Goal: Use online tool/utility

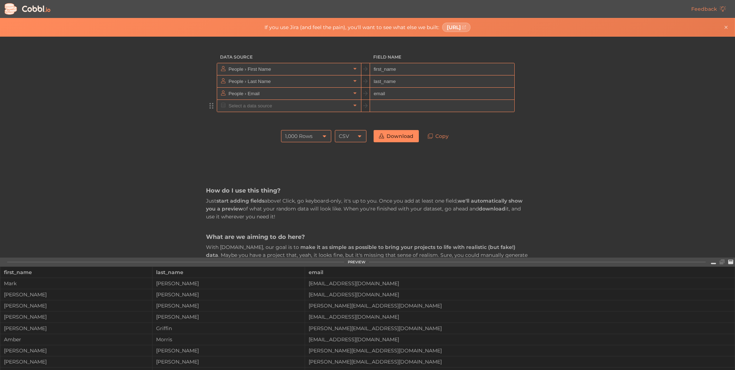
click at [233, 101] on input "text" at bounding box center [289, 106] width 124 height 12
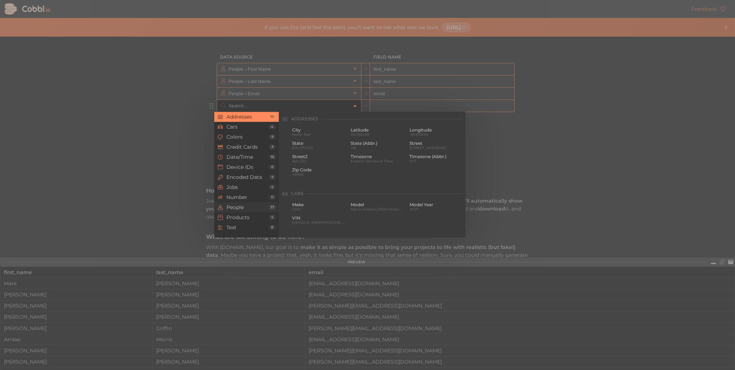
click at [239, 211] on li "People 17" at bounding box center [246, 207] width 65 height 10
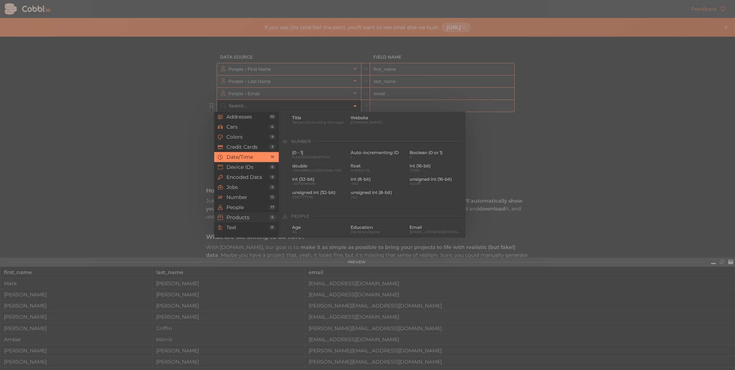
click at [243, 221] on li "Products 5" at bounding box center [246, 217] width 65 height 10
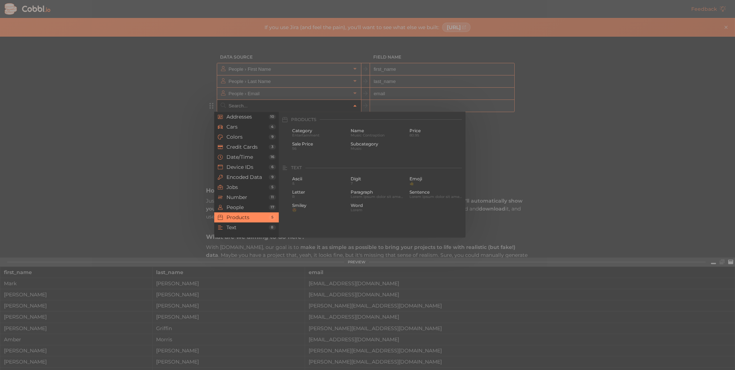
scroll to position [654, 0]
click at [249, 226] on span "Text" at bounding box center [247, 227] width 42 height 6
click at [367, 143] on span "Paragraph" at bounding box center [377, 142] width 53 height 5
type input "Text › Paragraph"
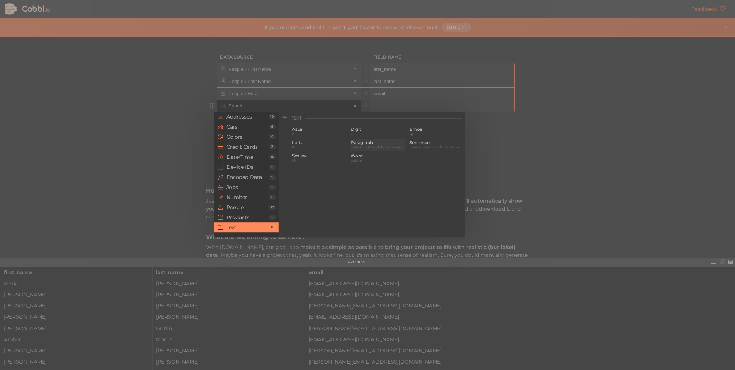
type input "paragraph"
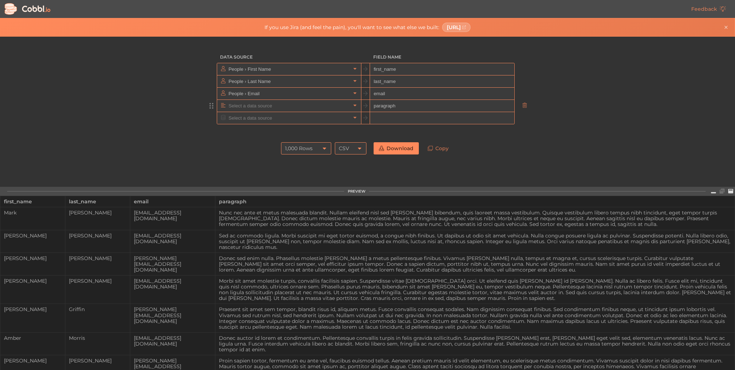
click at [313, 109] on input "text" at bounding box center [289, 106] width 124 height 12
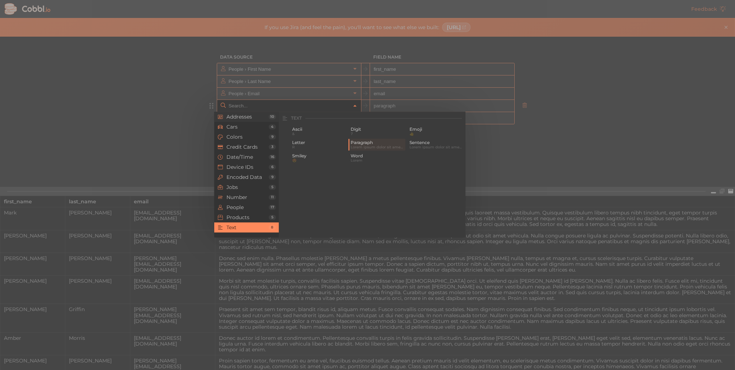
click at [243, 117] on span "Addresses" at bounding box center [247, 117] width 42 height 6
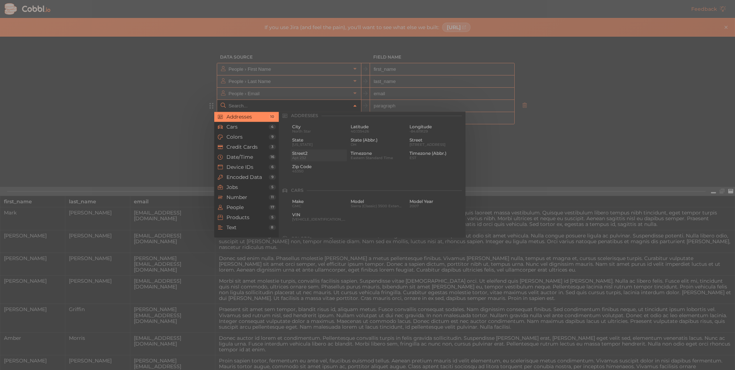
scroll to position [0, 0]
click at [308, 133] on span "North Star" at bounding box center [318, 134] width 53 height 4
type input "Addresses › City"
type input "city"
